Goal: Transaction & Acquisition: Purchase product/service

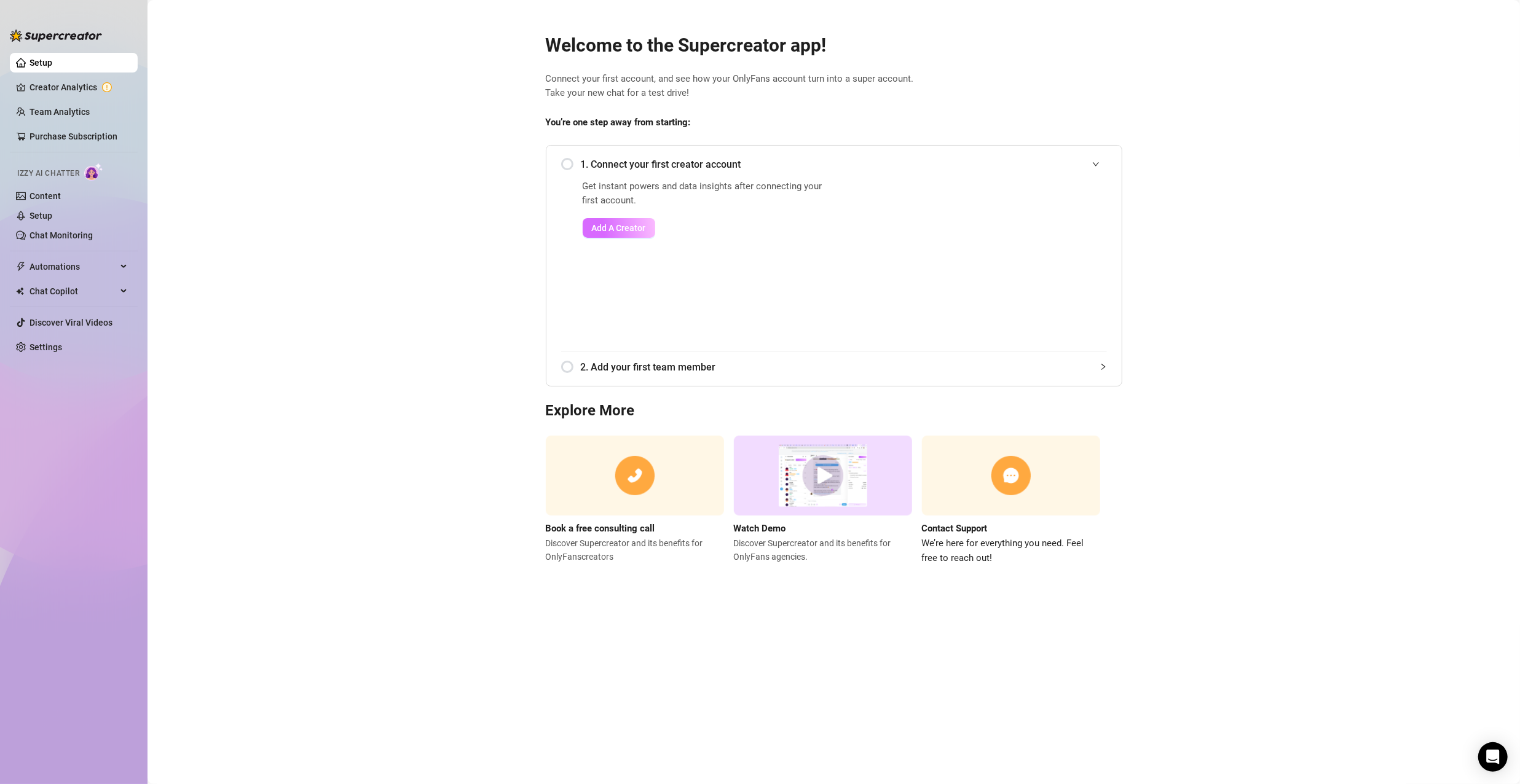
click at [636, 236] on button "Add A Creator" at bounding box center [618, 227] width 73 height 19
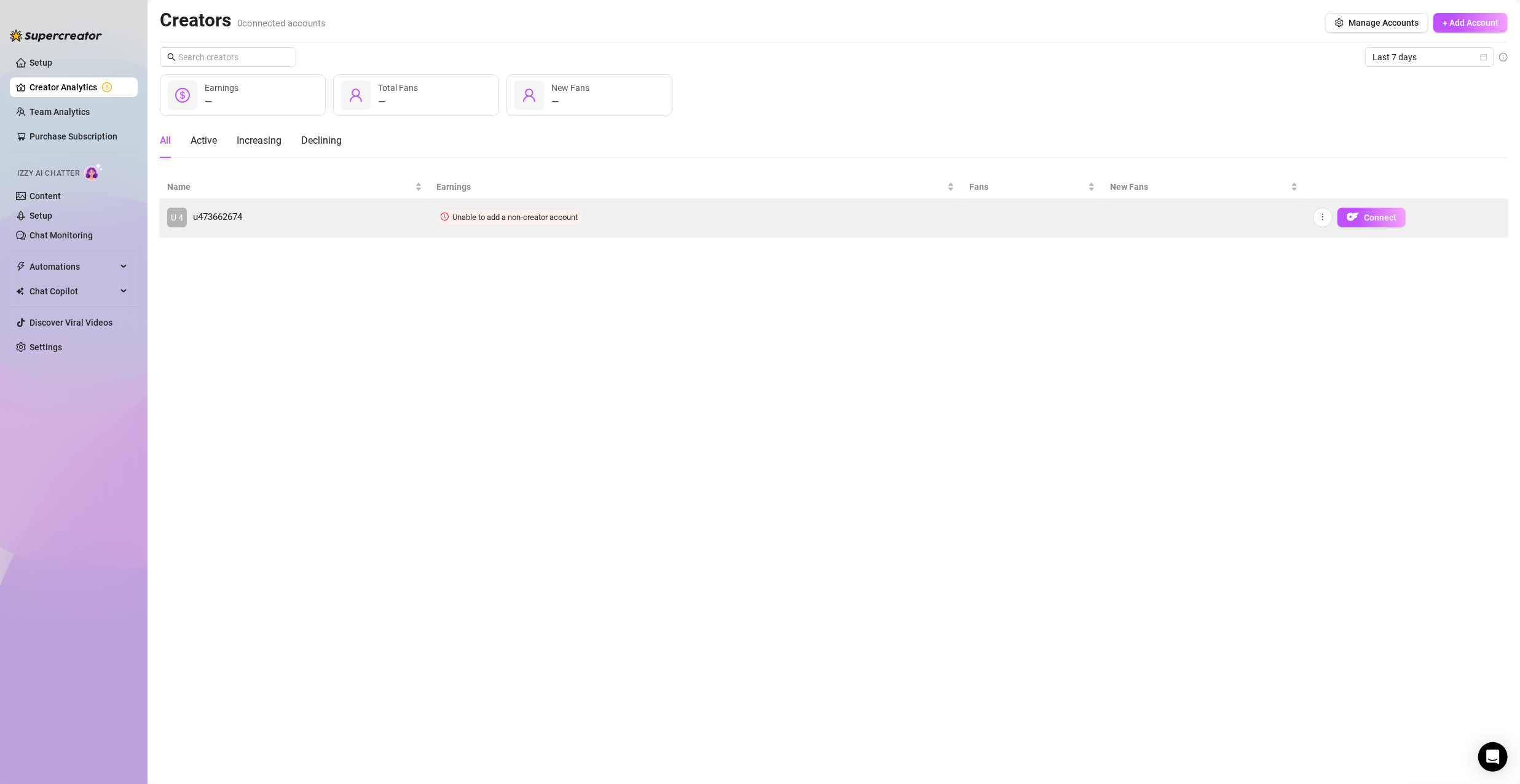
click at [331, 215] on link "U 4 u473662674" at bounding box center [295, 218] width 255 height 19
click at [1356, 212] on img "button" at bounding box center [1353, 217] width 12 height 12
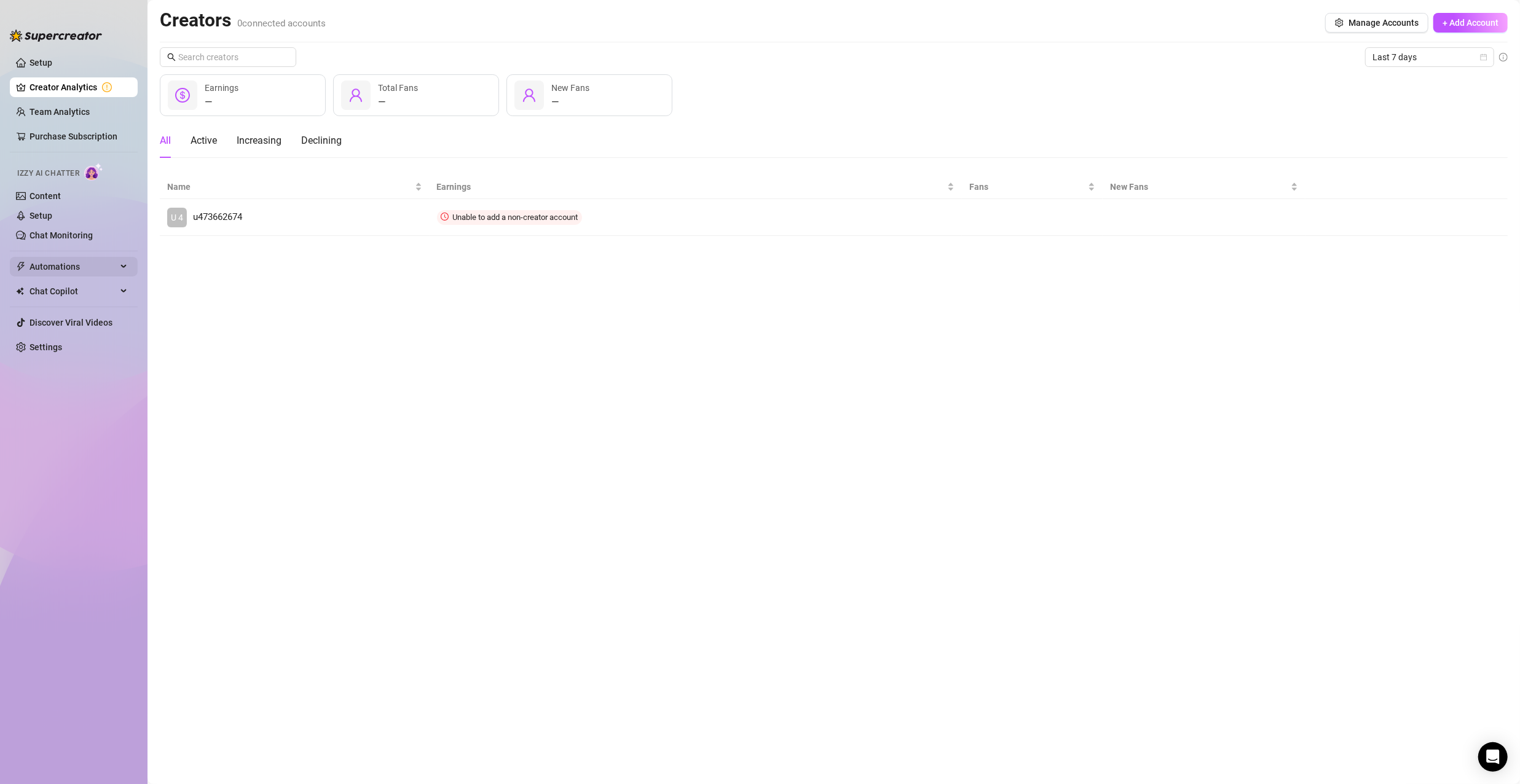
click at [70, 269] on span "Automations" at bounding box center [73, 267] width 87 height 19
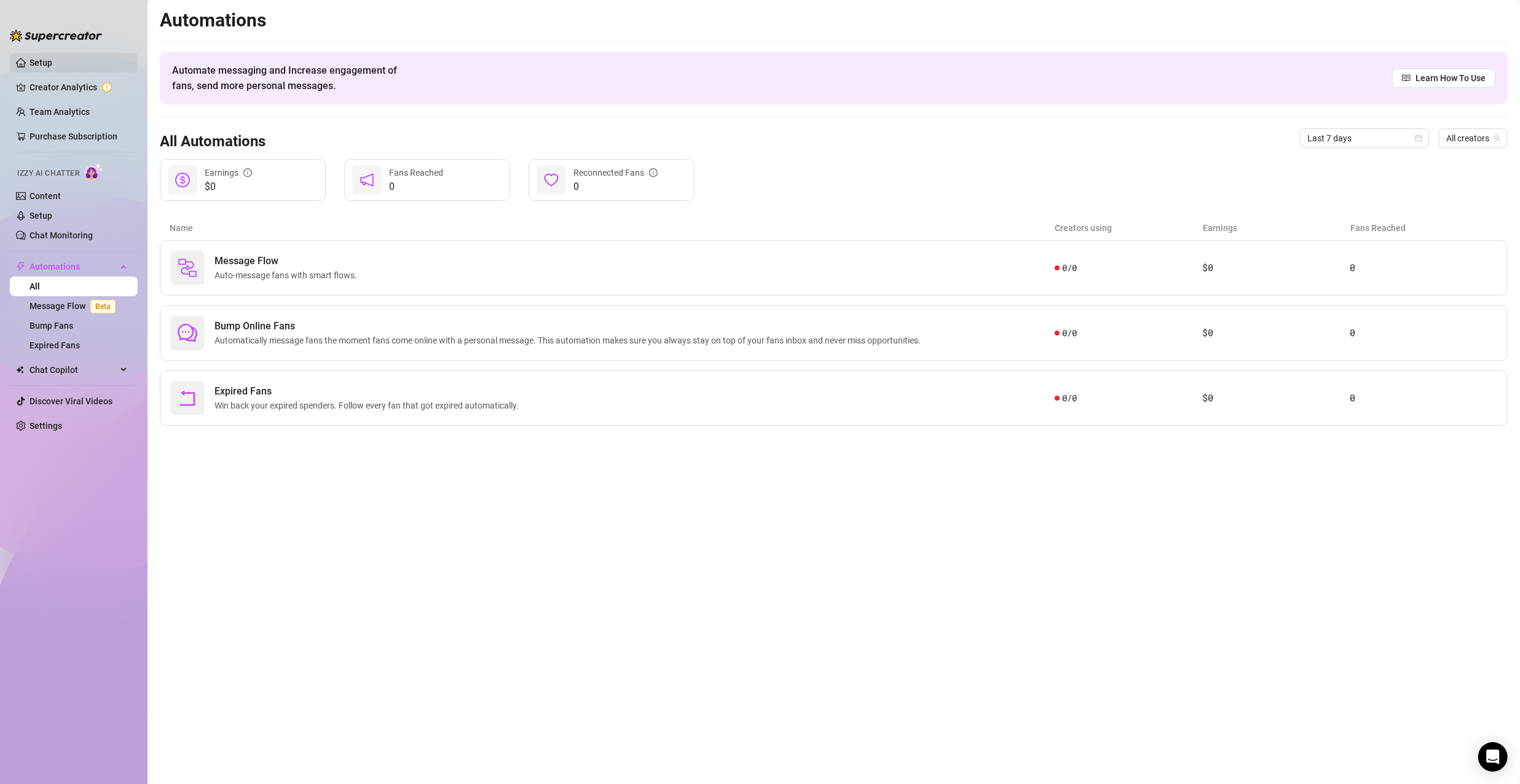
click at [46, 64] on link "Setup" at bounding box center [41, 62] width 23 height 10
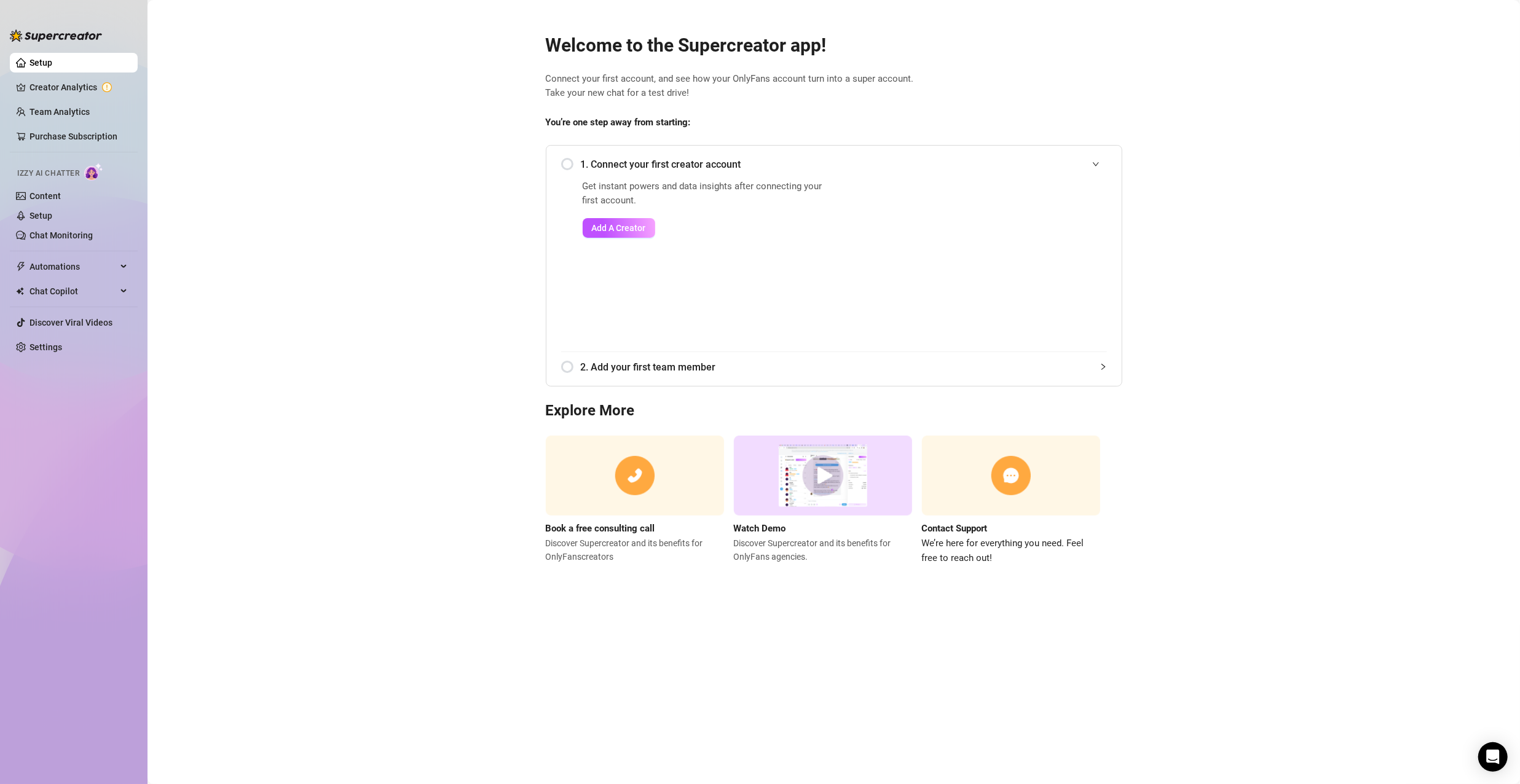
click at [566, 364] on div "2. Add your first team member" at bounding box center [834, 367] width 546 height 30
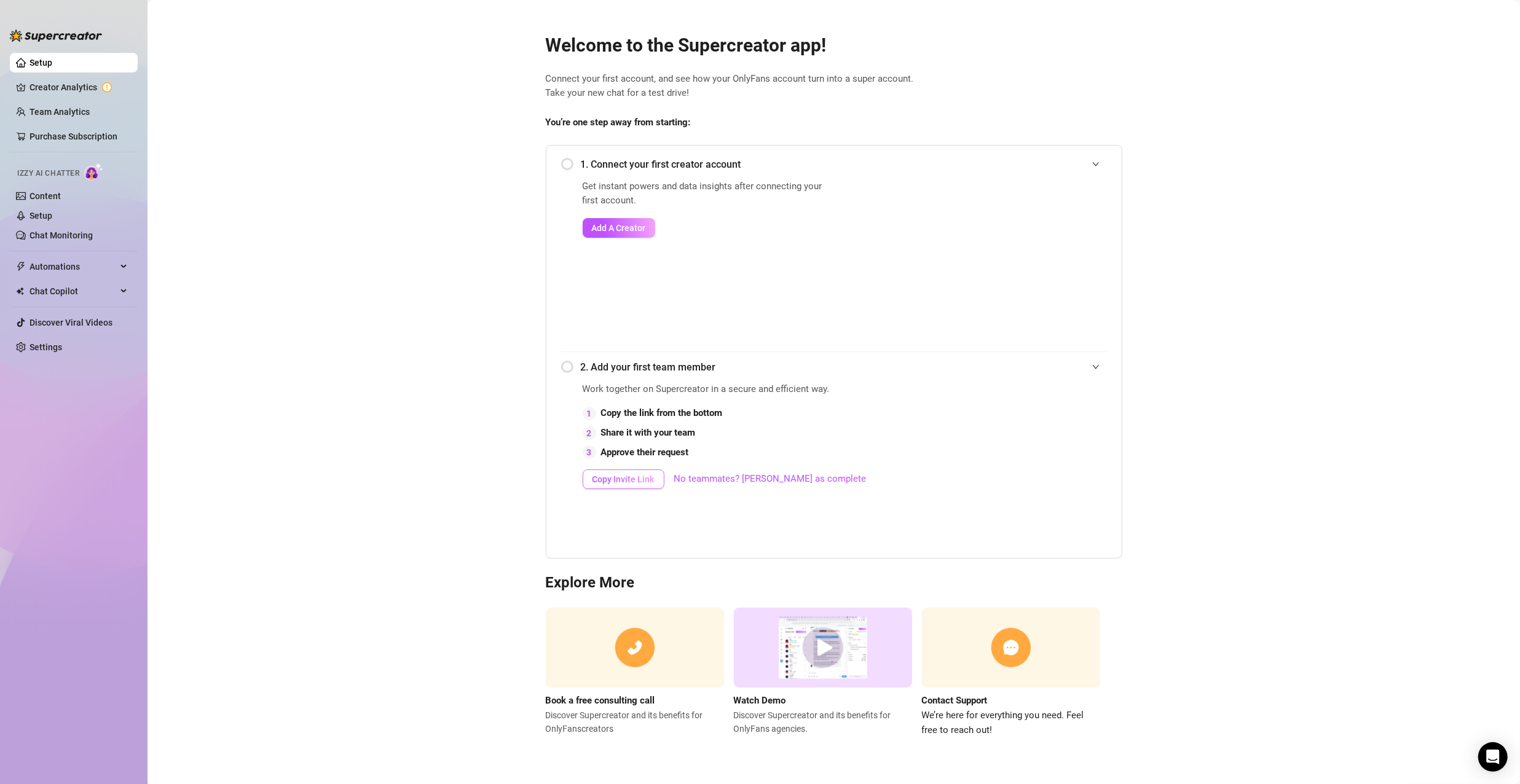
click at [648, 484] on button "Copy Invite Link" at bounding box center [623, 479] width 81 height 19
click at [46, 231] on link "Chat Monitoring" at bounding box center [61, 235] width 63 height 10
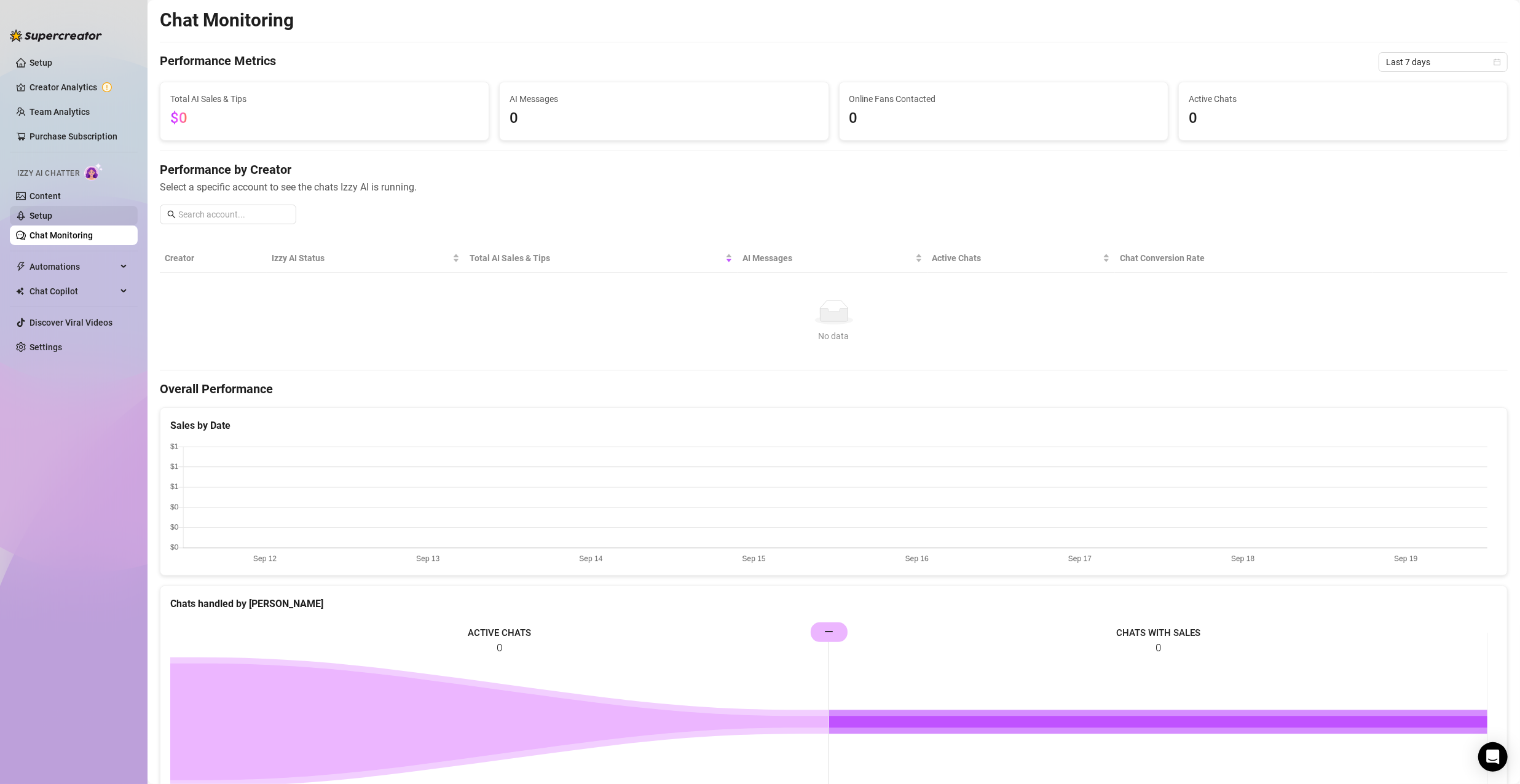
click at [43, 212] on link "Setup" at bounding box center [41, 215] width 23 height 10
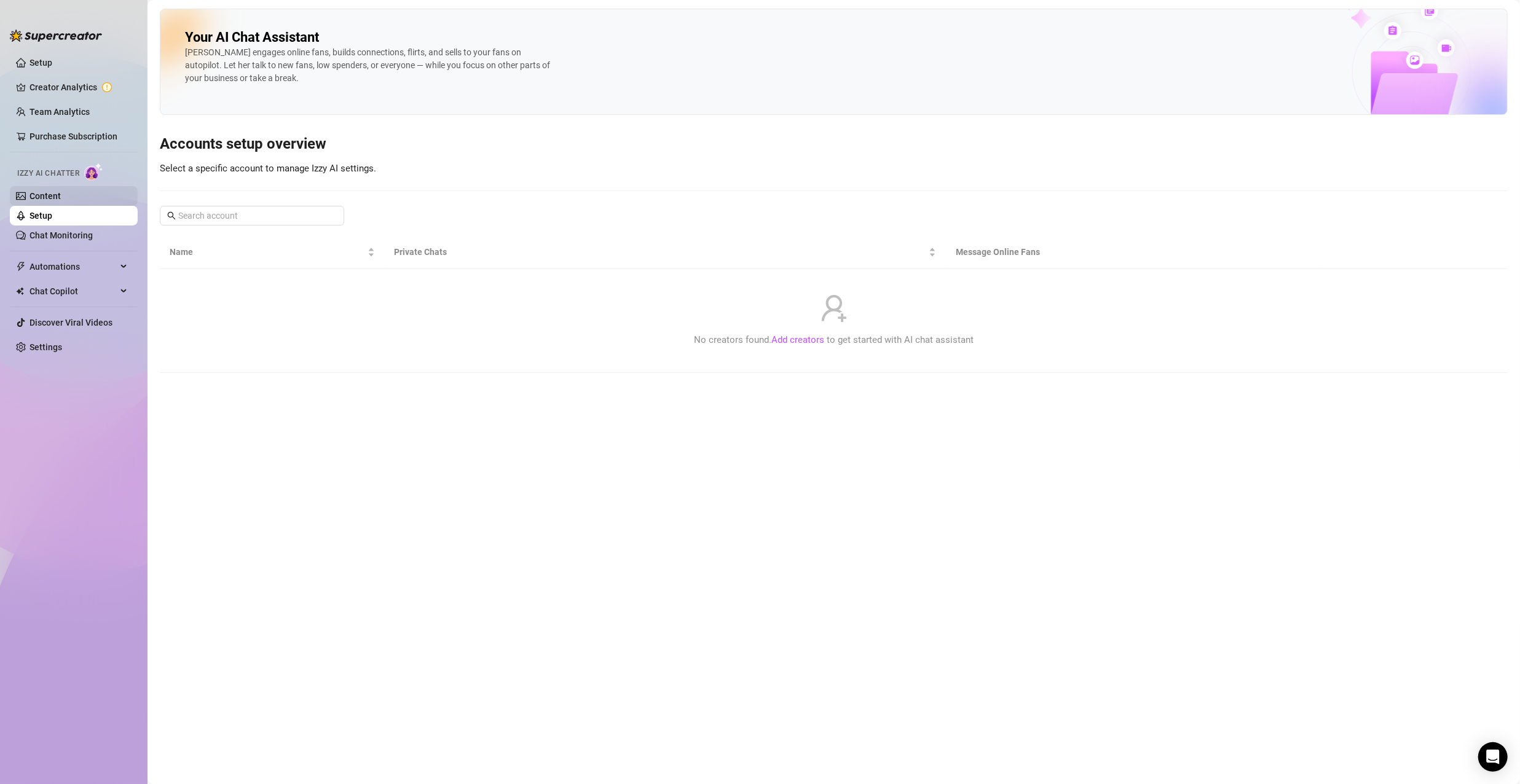
click at [52, 197] on link "Content" at bounding box center [45, 196] width 31 height 10
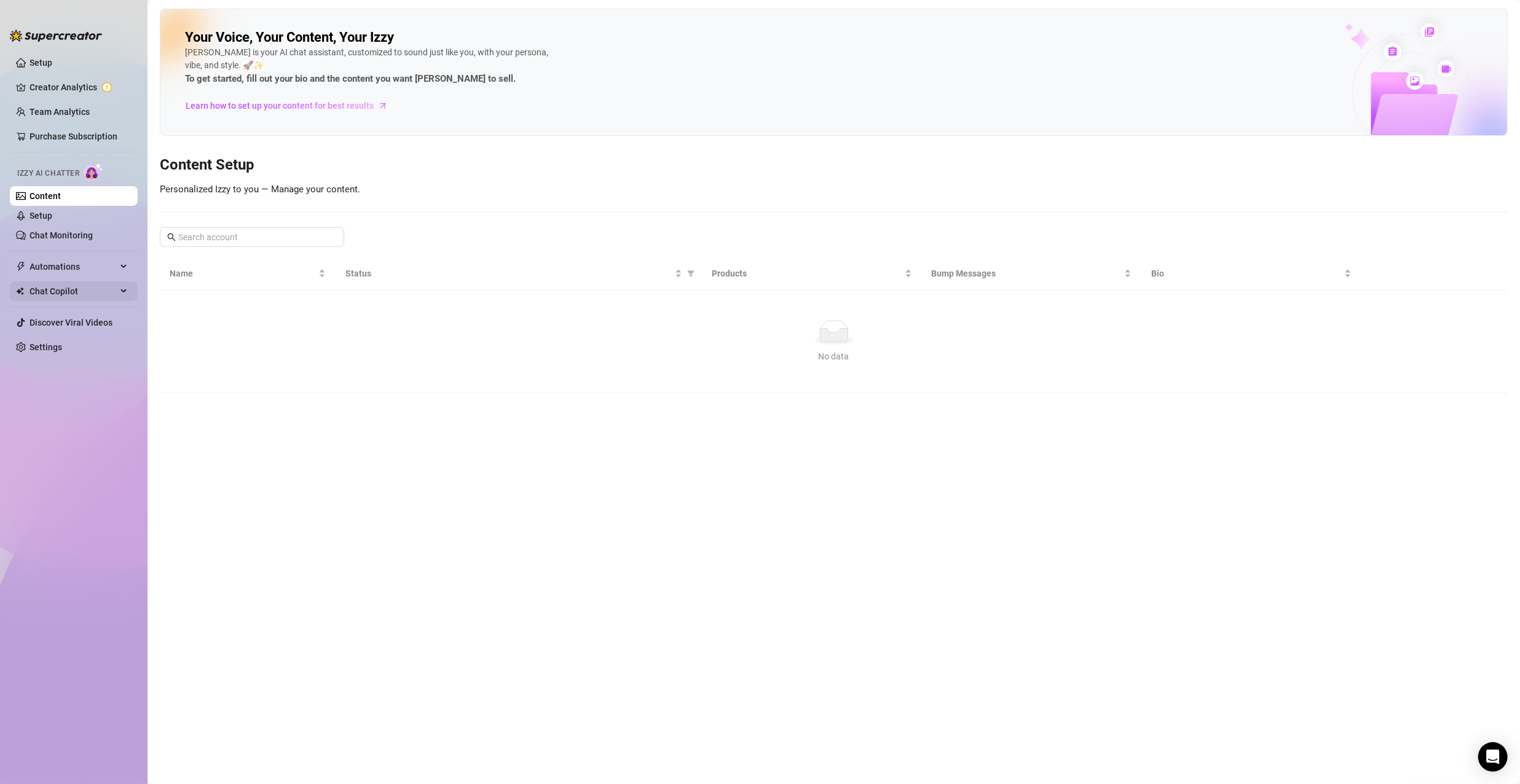
click at [68, 291] on span "Chat Copilot" at bounding box center [73, 291] width 87 height 19
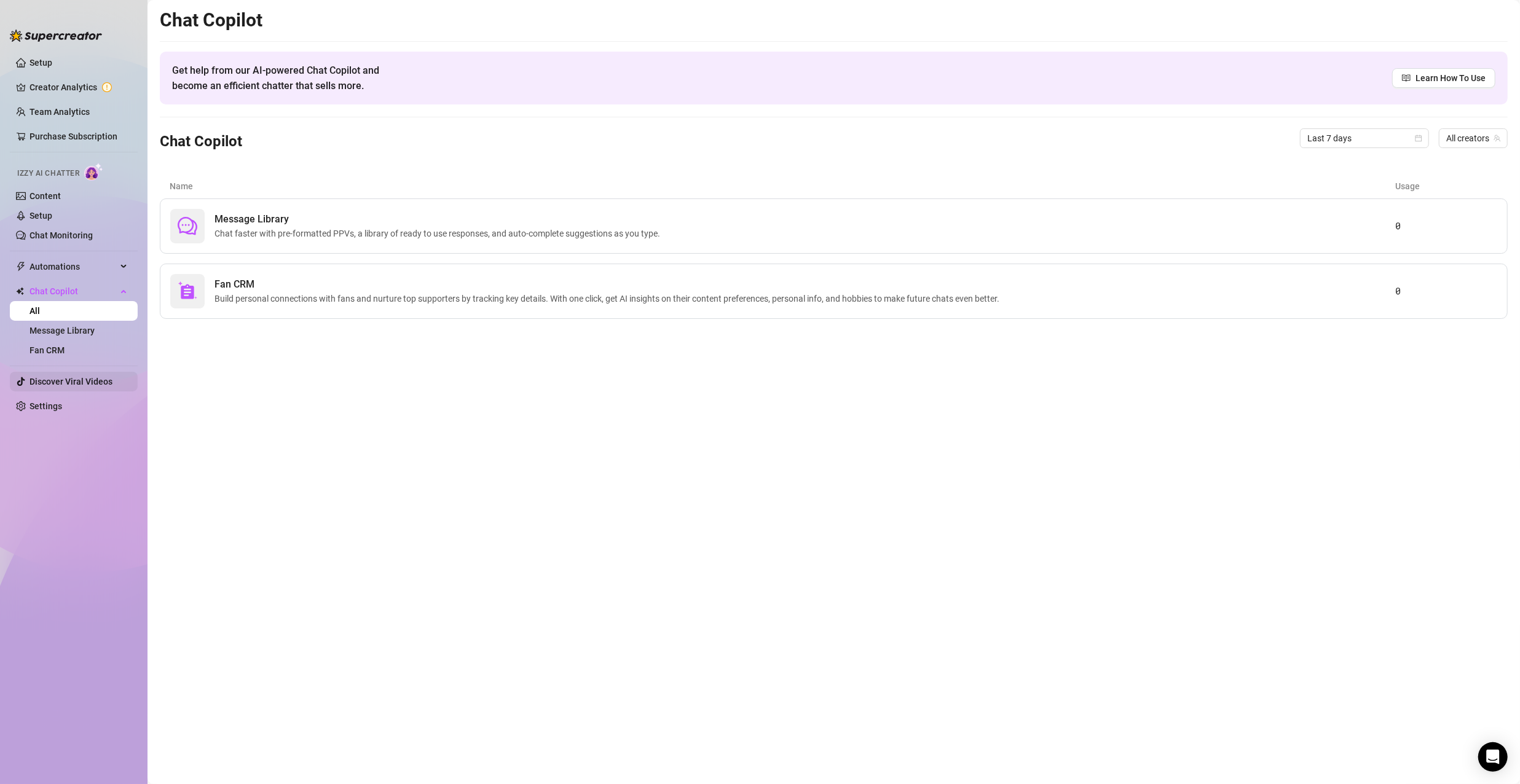
click at [72, 377] on link "Discover Viral Videos" at bounding box center [71, 381] width 83 height 10
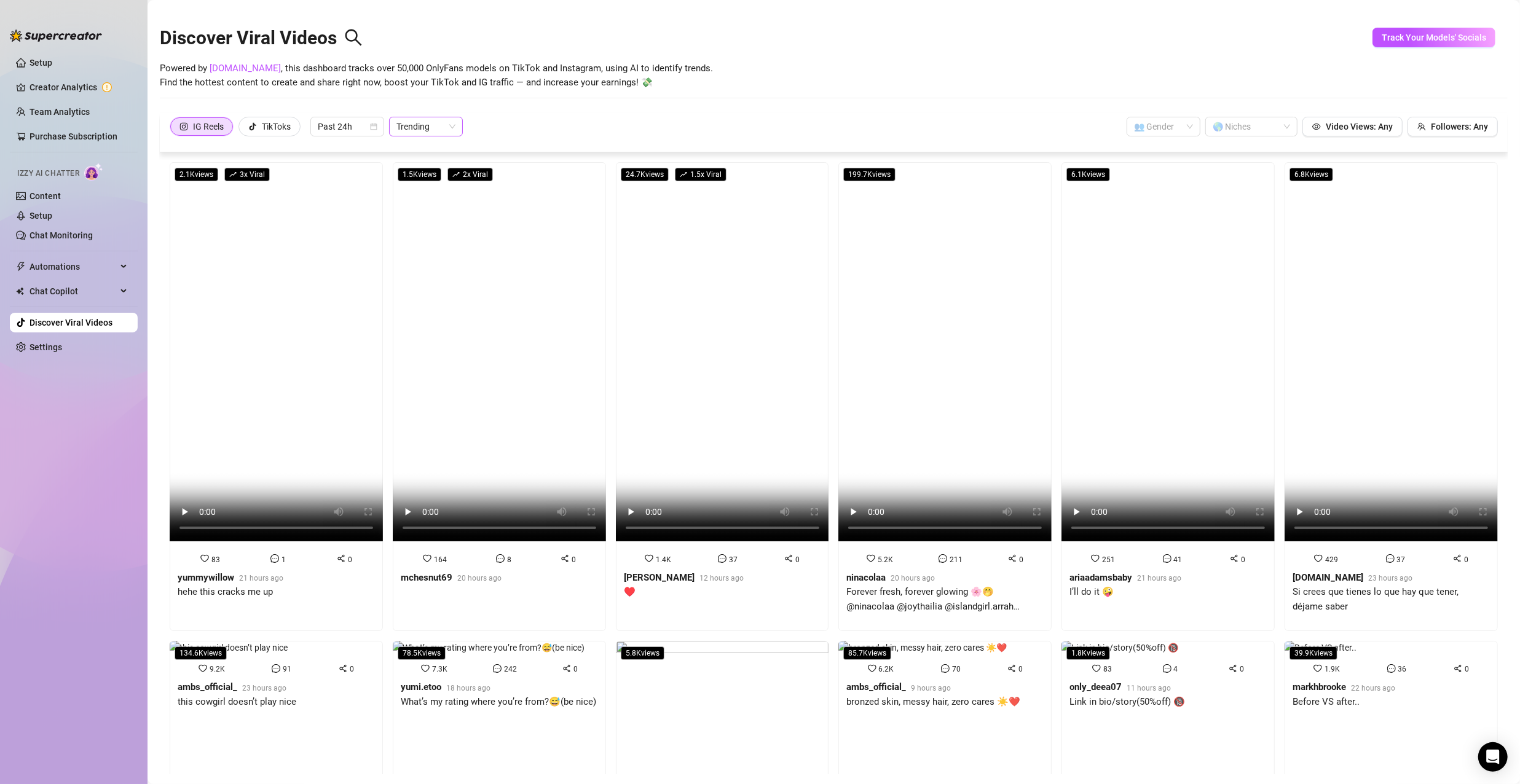
click at [427, 125] on span "Trending" at bounding box center [425, 126] width 59 height 18
click at [436, 168] on div "Most Views" at bounding box center [427, 170] width 54 height 13
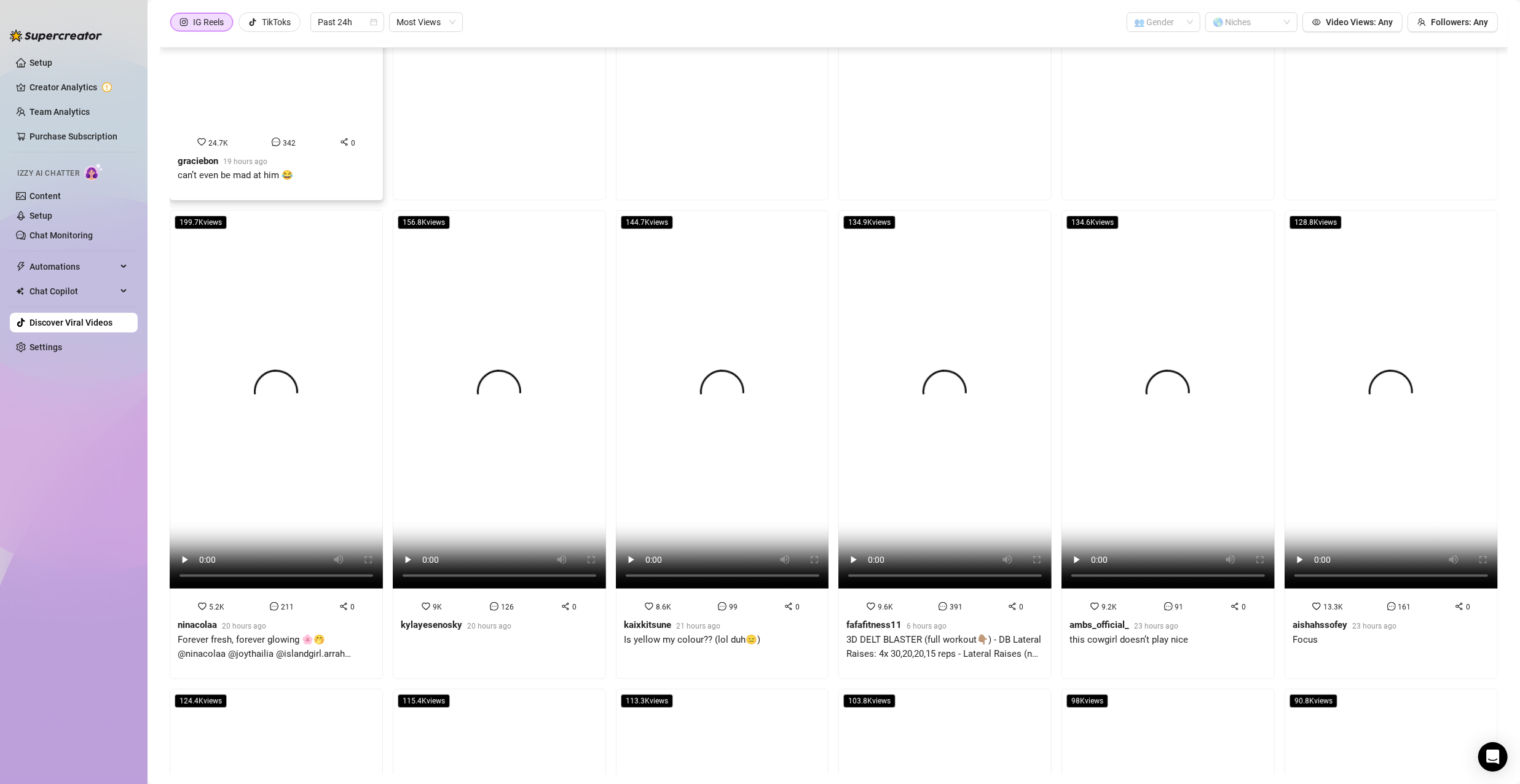
scroll to position [240, 0]
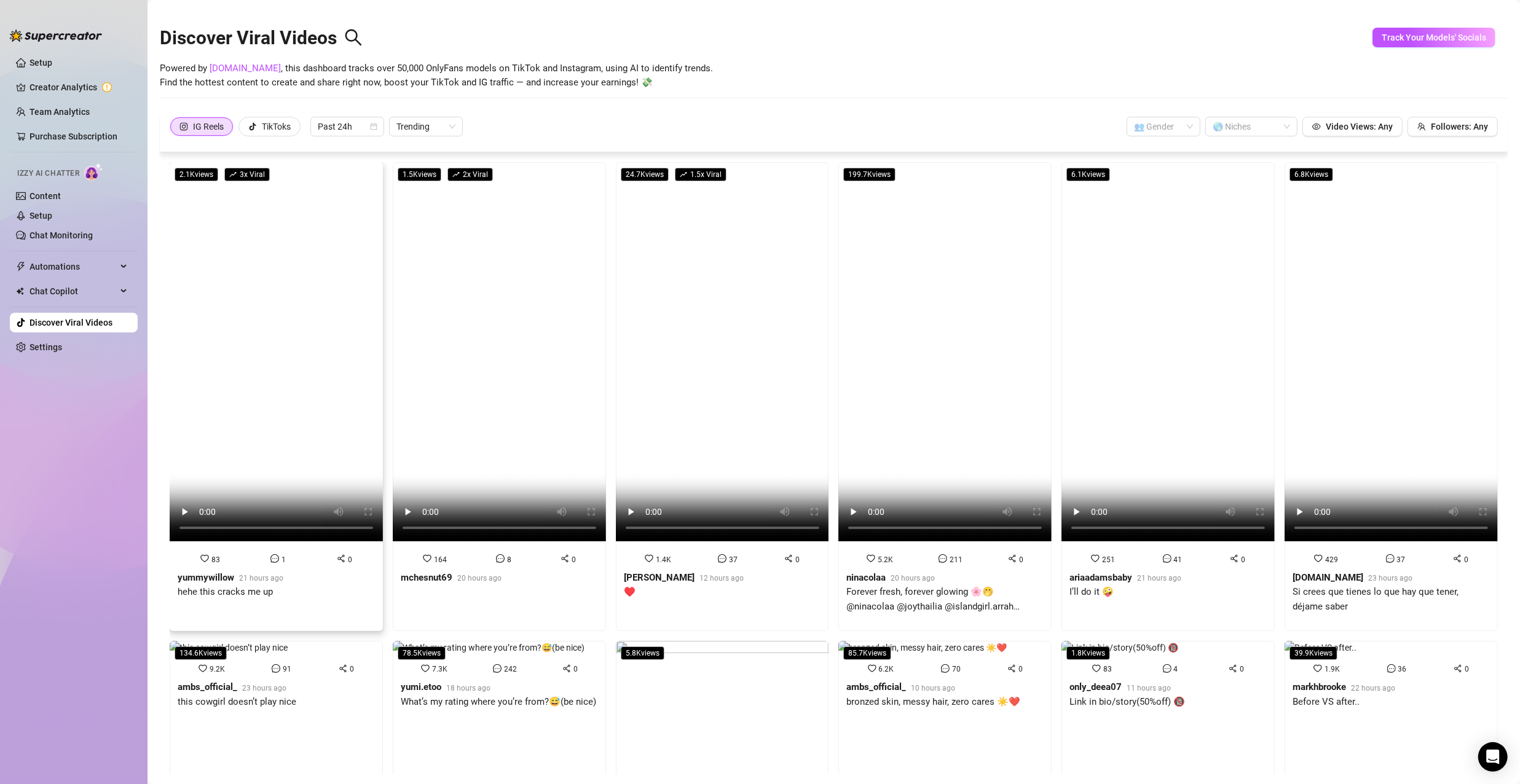
click at [239, 576] on span "21 hours ago" at bounding box center [261, 578] width 45 height 9
click at [443, 127] on span "Trending" at bounding box center [425, 126] width 59 height 18
click at [429, 176] on div "Most Views" at bounding box center [427, 170] width 54 height 13
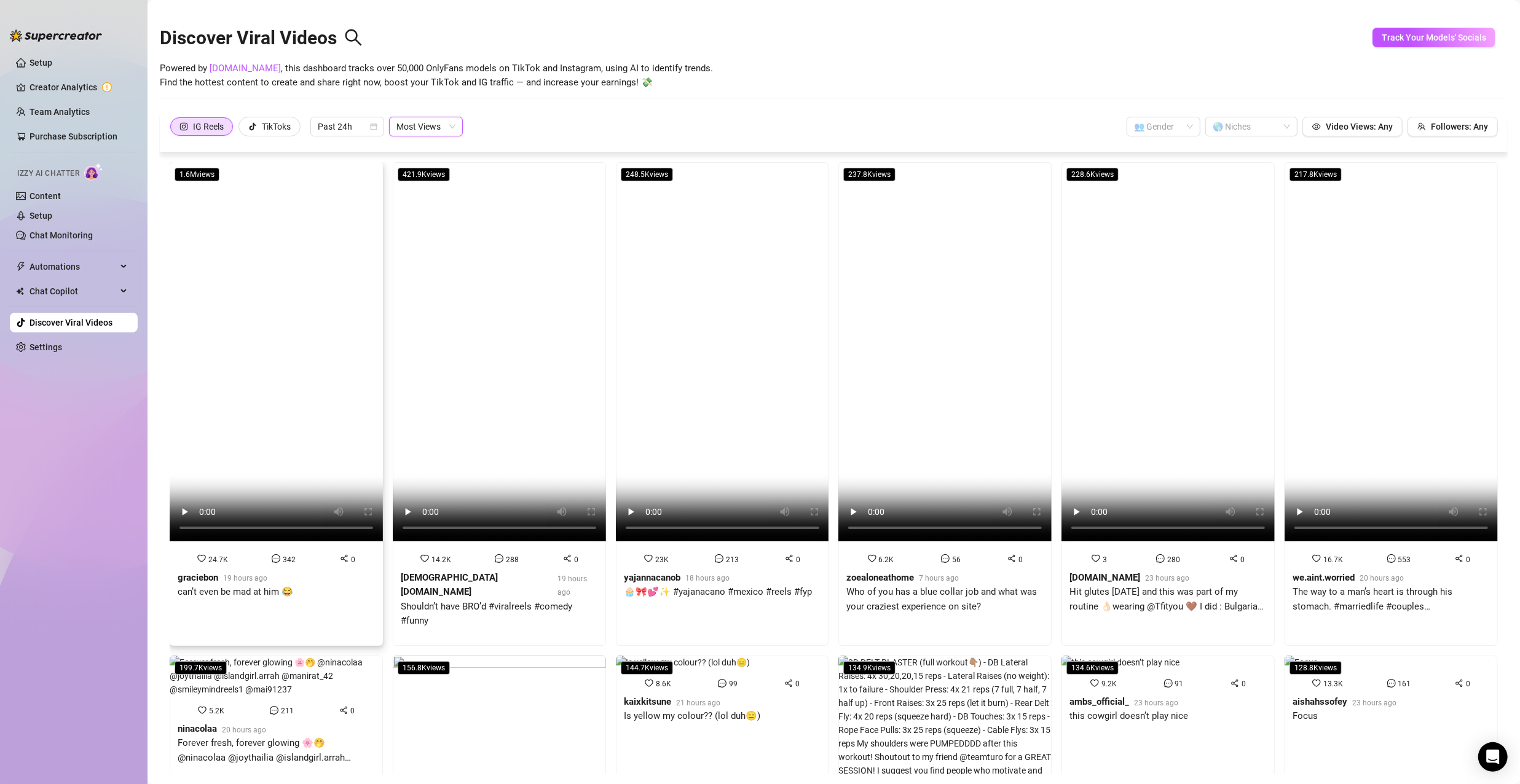
click at [303, 394] on video at bounding box center [276, 352] width 213 height 379
click at [80, 293] on span "Chat Copilot" at bounding box center [73, 291] width 87 height 19
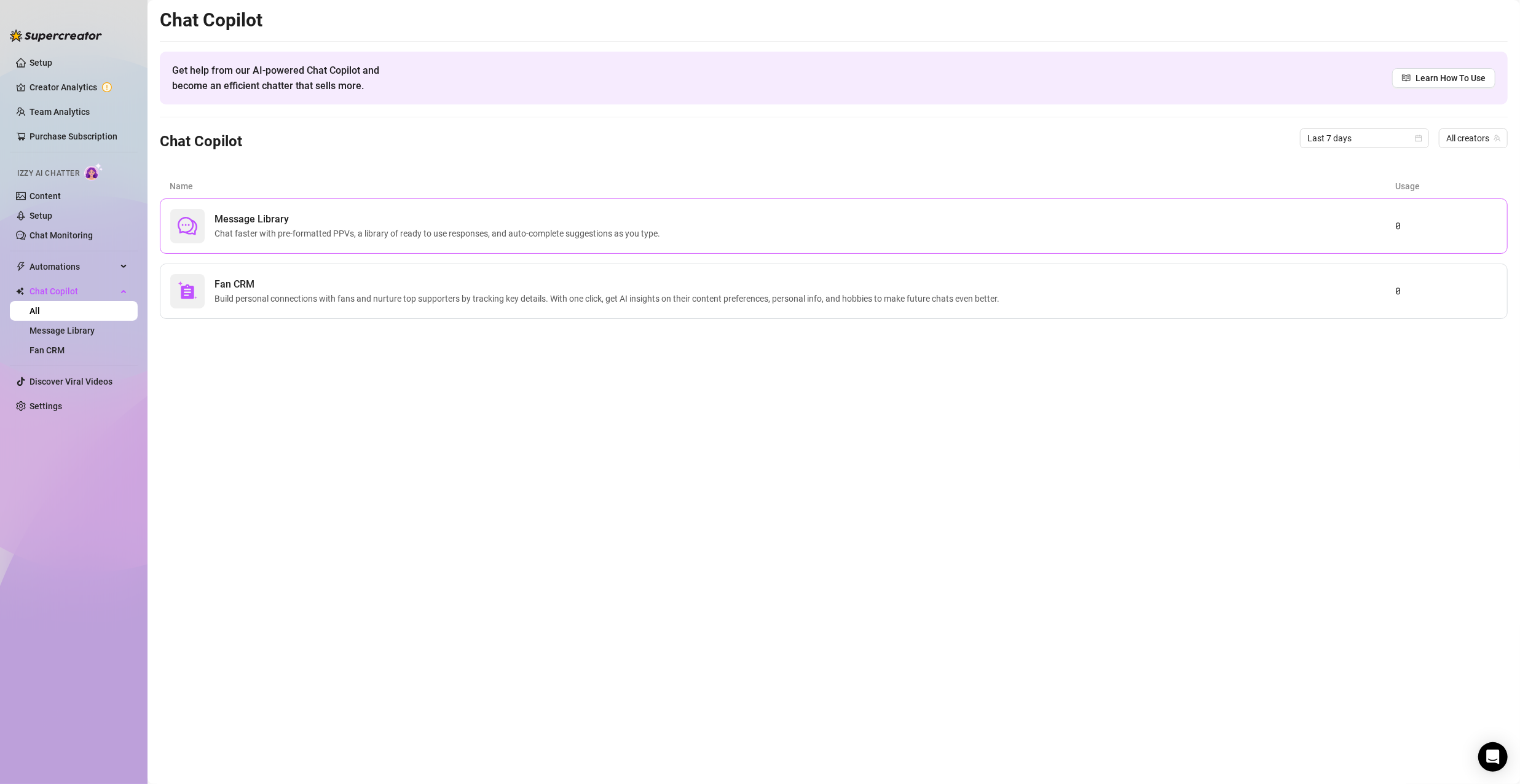
click at [303, 240] on div "Message Library Chat faster with pre-formatted PPVs, a library of ready to use …" at bounding box center [783, 225] width 1225 height 34
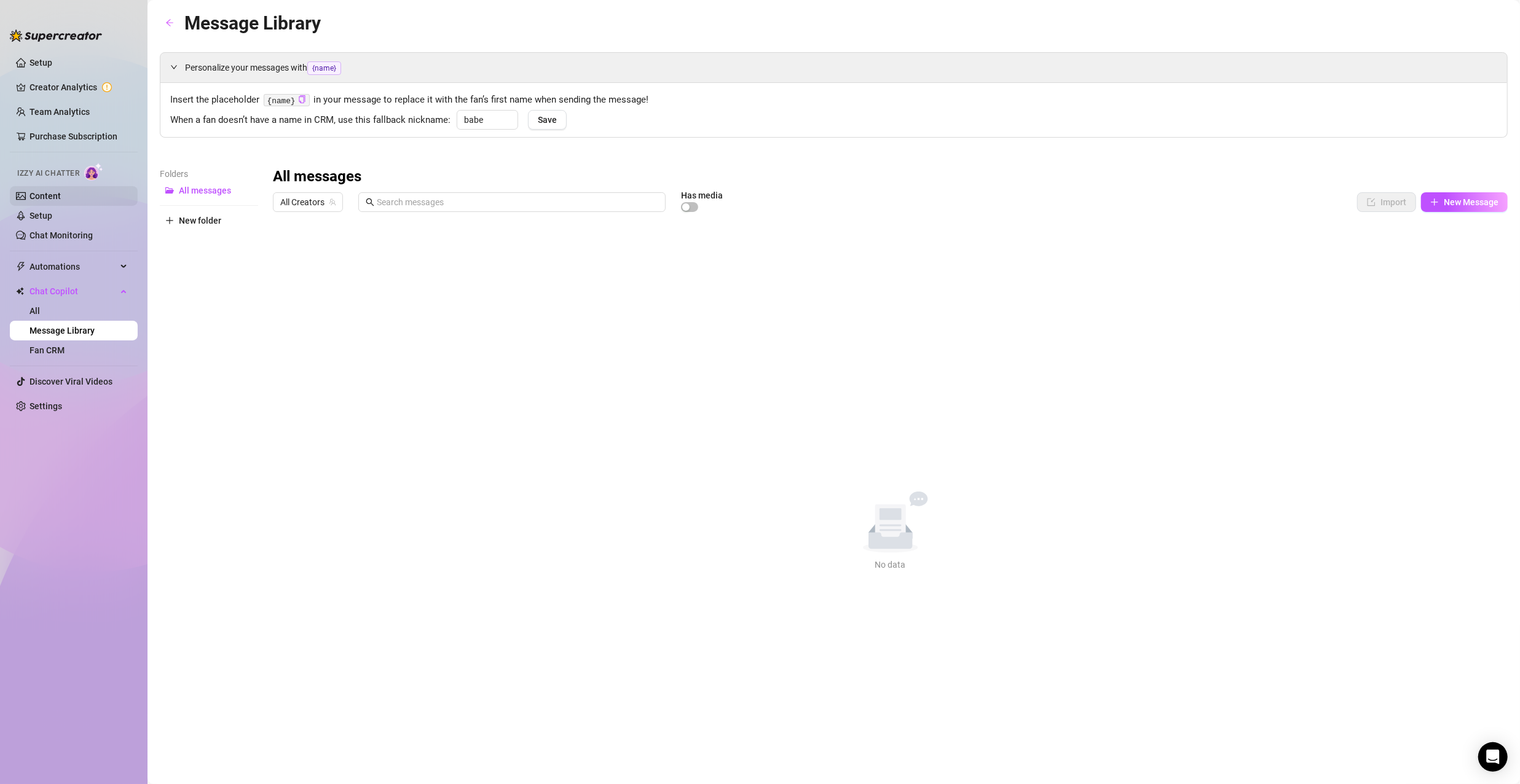
click at [61, 195] on link "Content" at bounding box center [45, 196] width 31 height 10
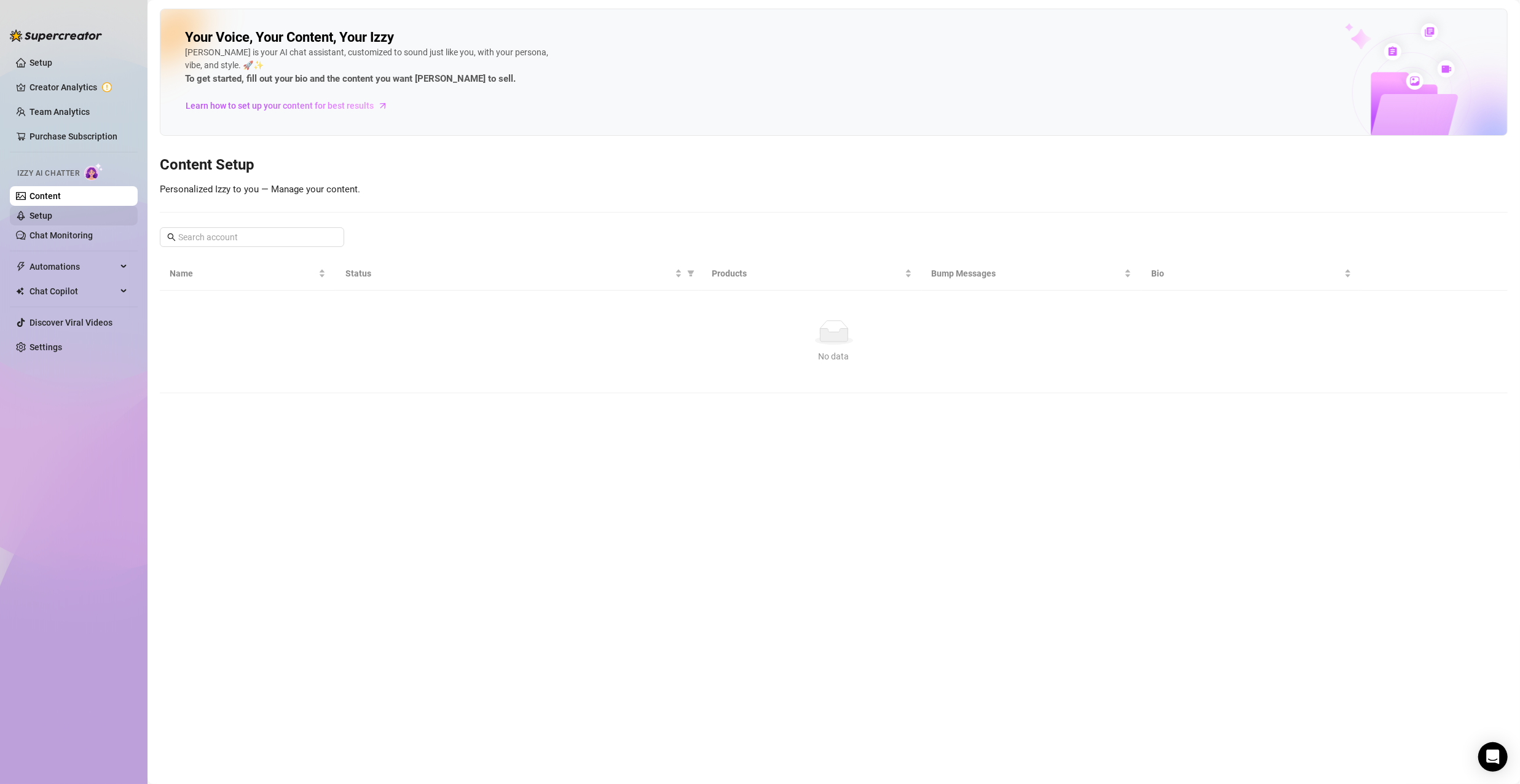
click at [52, 220] on link "Setup" at bounding box center [41, 215] width 23 height 10
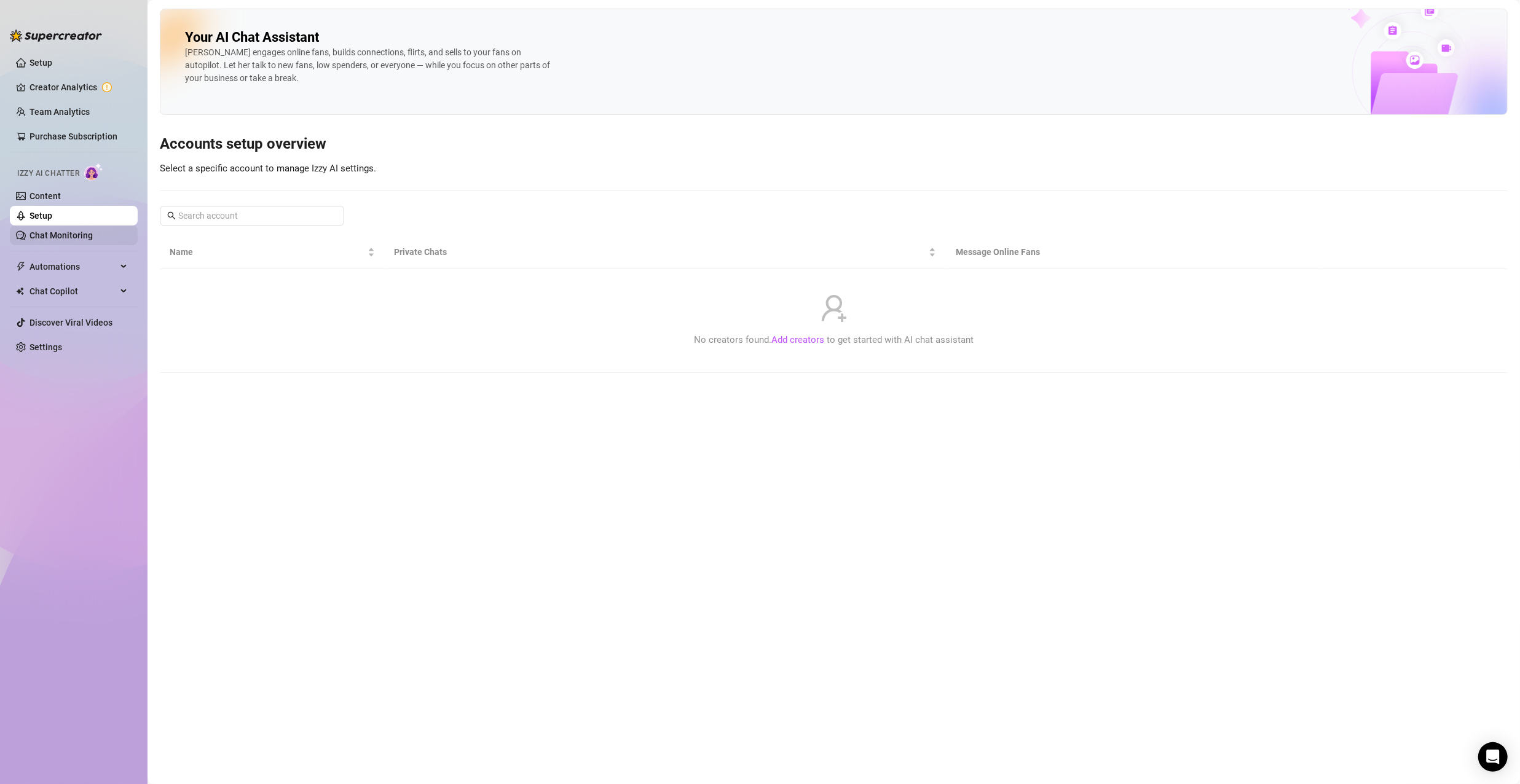
click at [67, 239] on link "Chat Monitoring" at bounding box center [61, 235] width 63 height 10
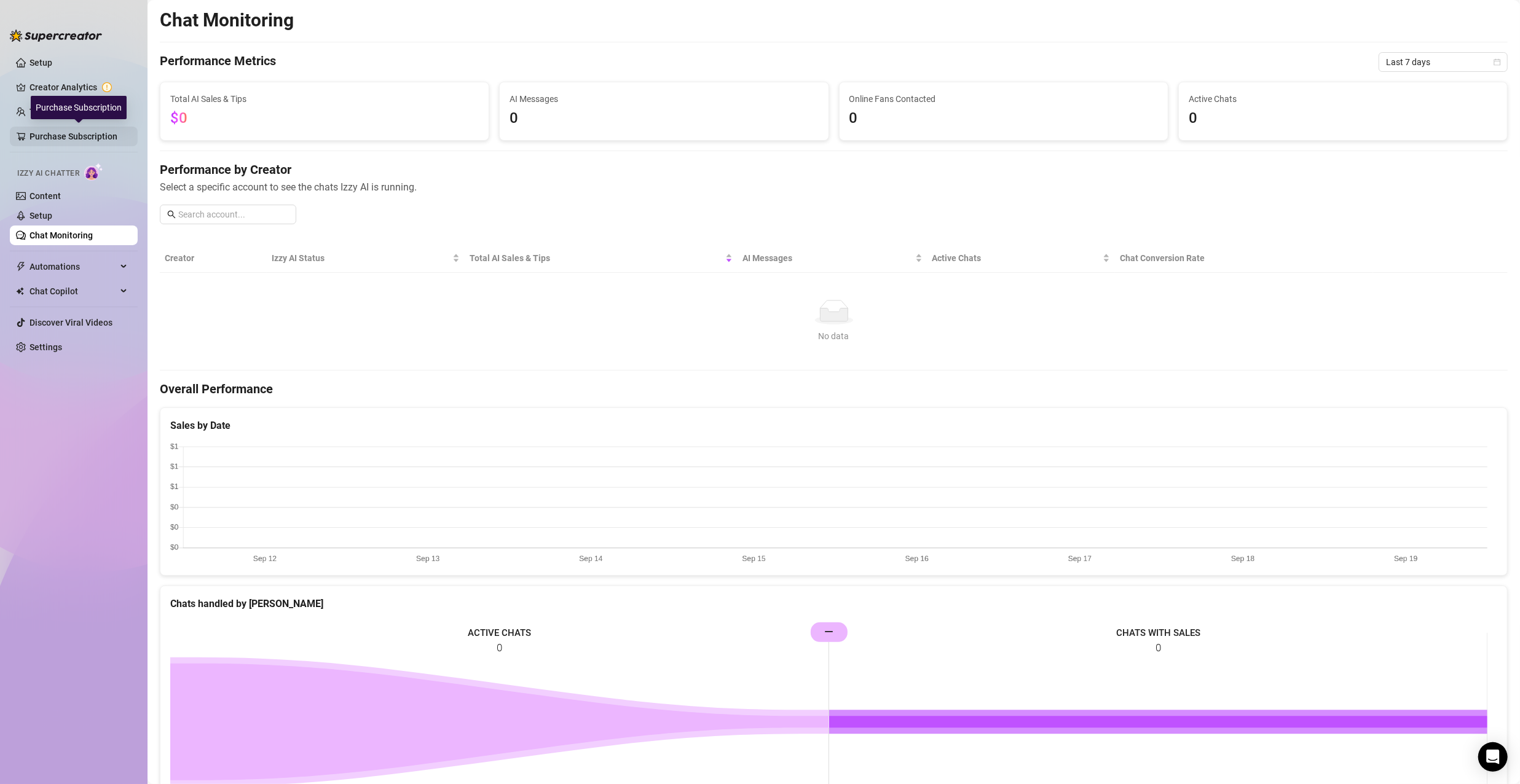
click at [42, 139] on link "Purchase Subscription" at bounding box center [79, 136] width 98 height 19
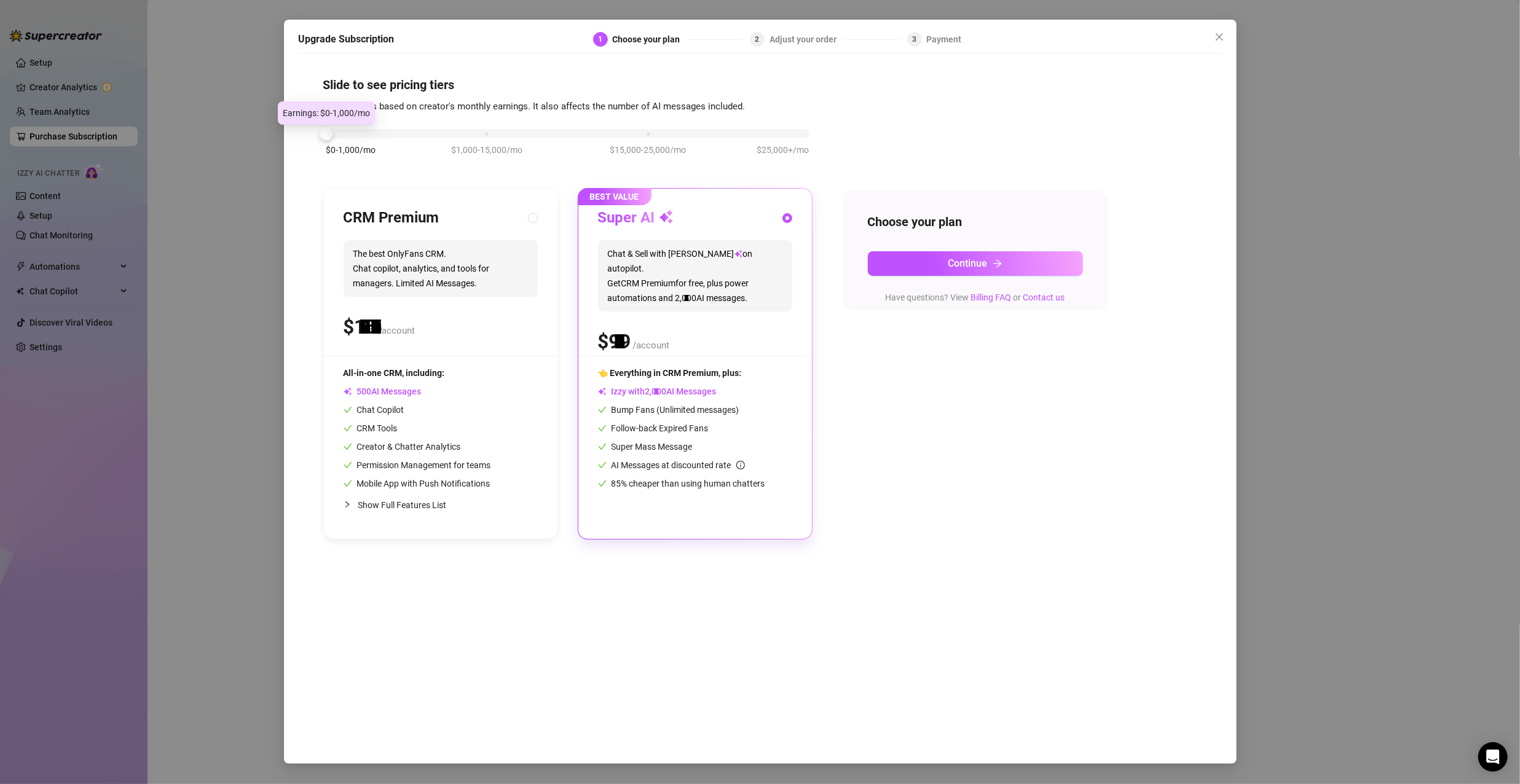
drag, startPoint x: 485, startPoint y: 127, endPoint x: 220, endPoint y: 111, distance: 265.5
click at [220, 111] on div "Upgrade Subscription 1 Choose your plan 2 Adjust your order 3 Payment Slide to …" at bounding box center [760, 392] width 1520 height 784
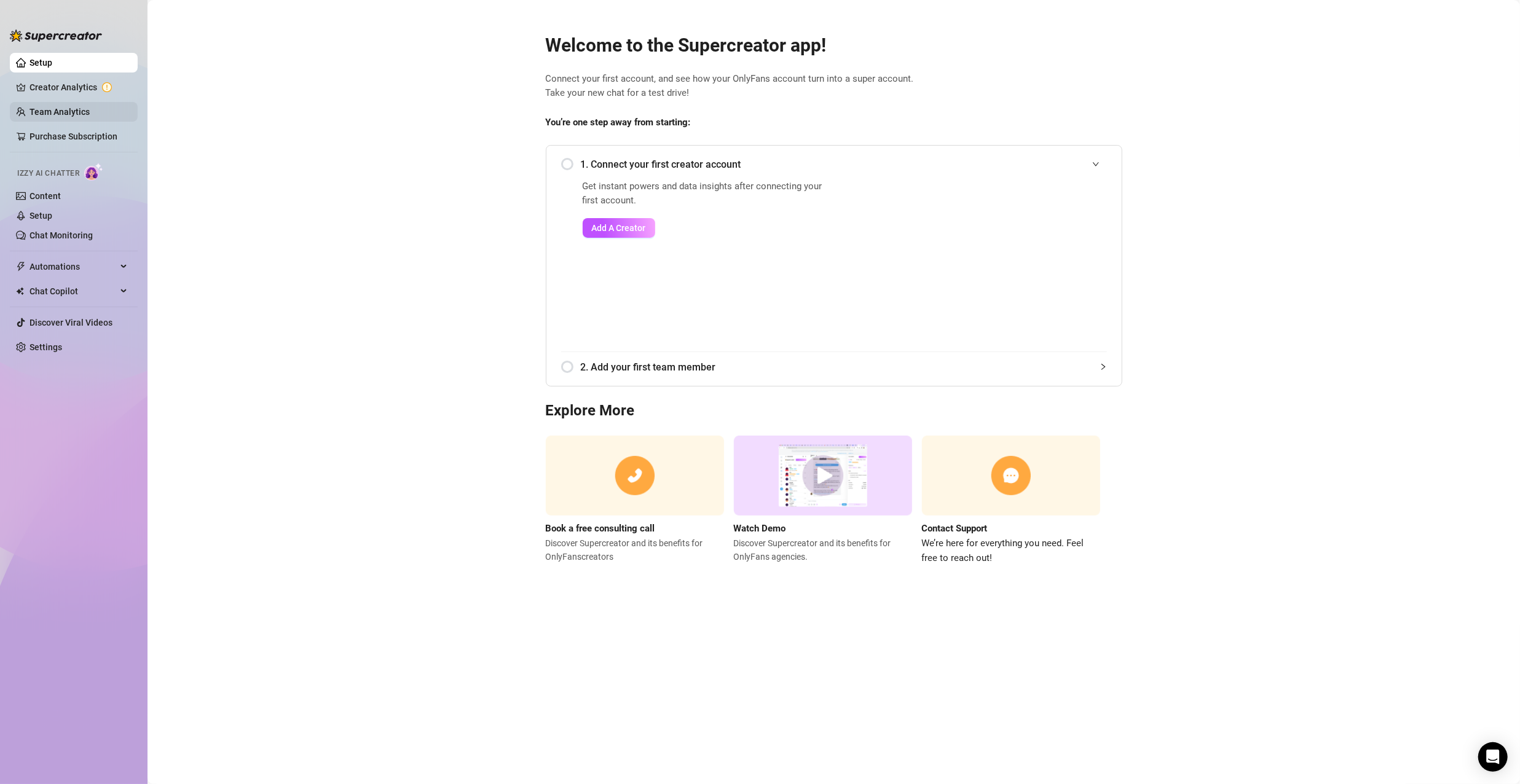
click at [86, 117] on link "Team Analytics" at bounding box center [59, 111] width 60 height 10
